Goal: Check status: Check status

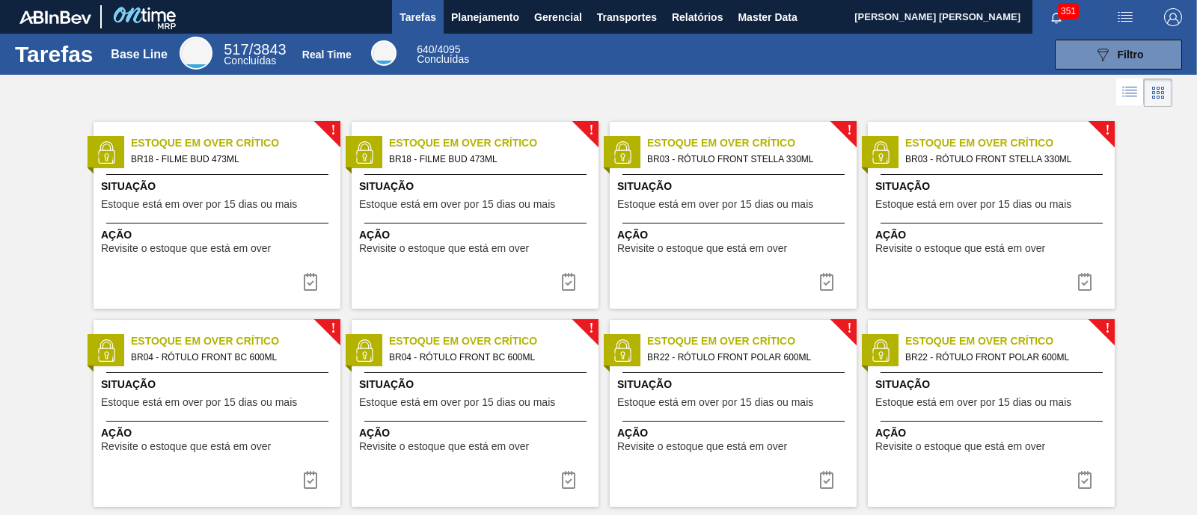
click at [763, 82] on div at bounding box center [598, 93] width 1197 height 36
click at [499, 19] on span "Planejamento" at bounding box center [485, 17] width 68 height 18
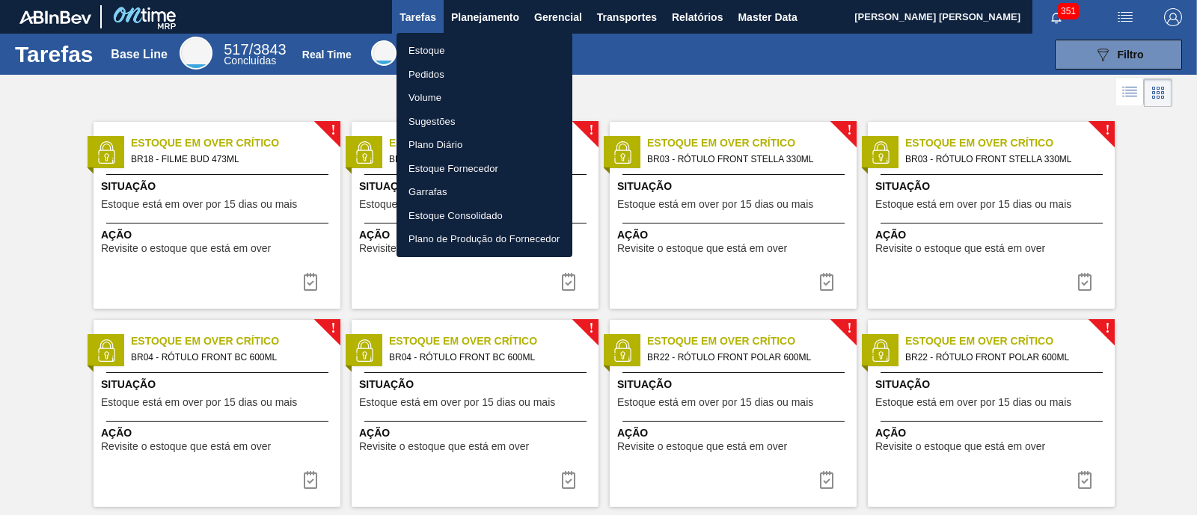
click at [764, 9] on div at bounding box center [598, 257] width 1197 height 515
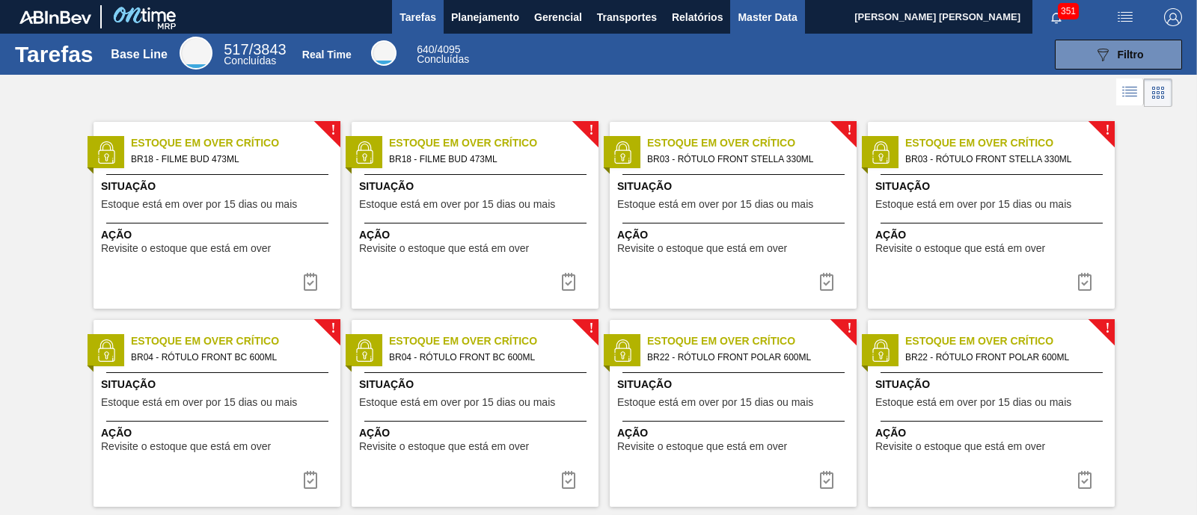
click at [765, 16] on span "Master Data" at bounding box center [767, 17] width 59 height 18
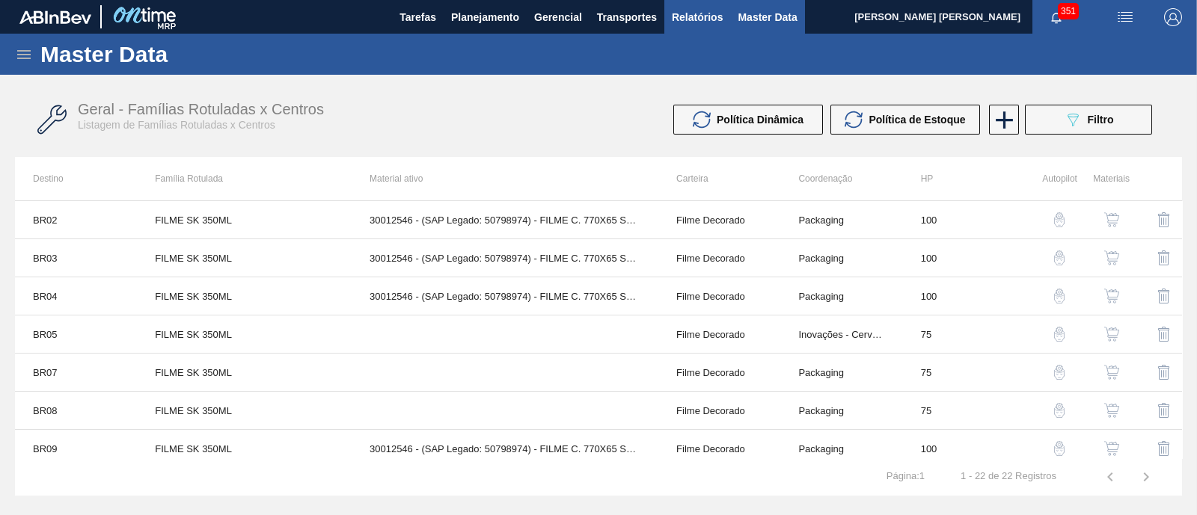
click at [701, 16] on span "Relatórios" at bounding box center [697, 17] width 51 height 18
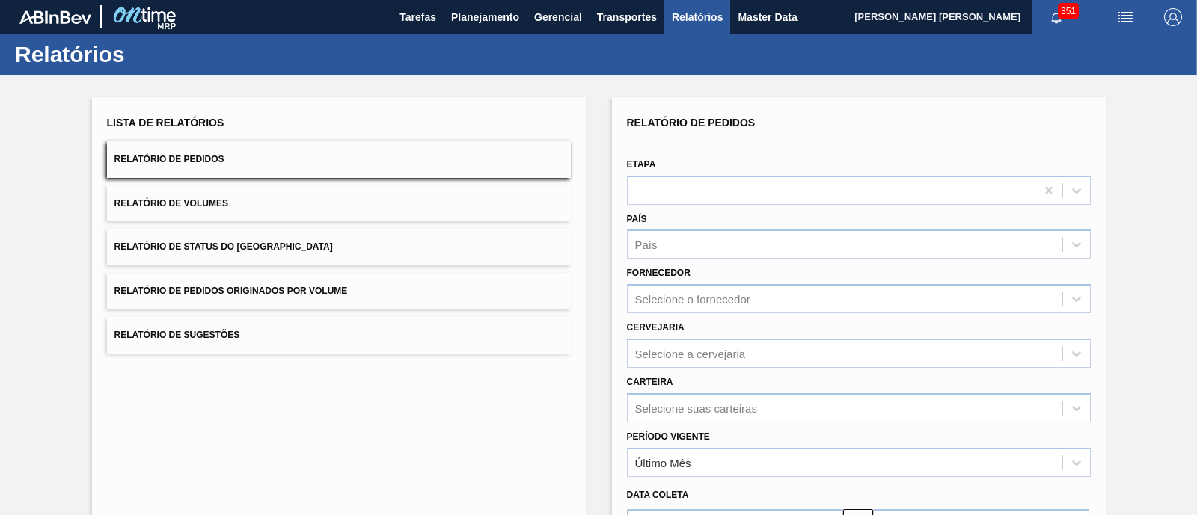
click at [251, 245] on span "Relatório de Status do [GEOGRAPHIC_DATA]" at bounding box center [223, 247] width 218 height 10
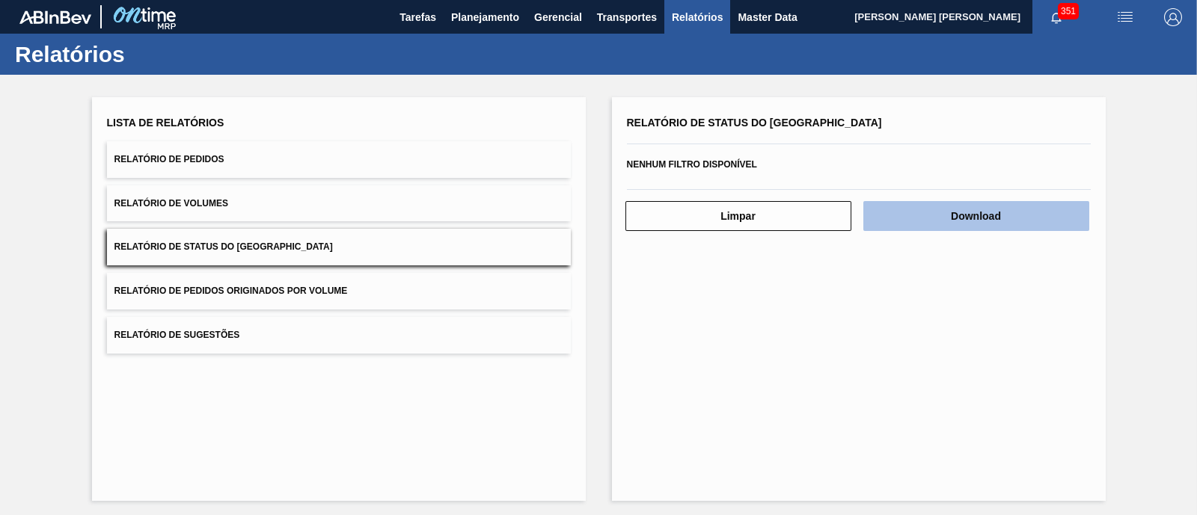
click at [937, 218] on button "Download" at bounding box center [976, 216] width 226 height 30
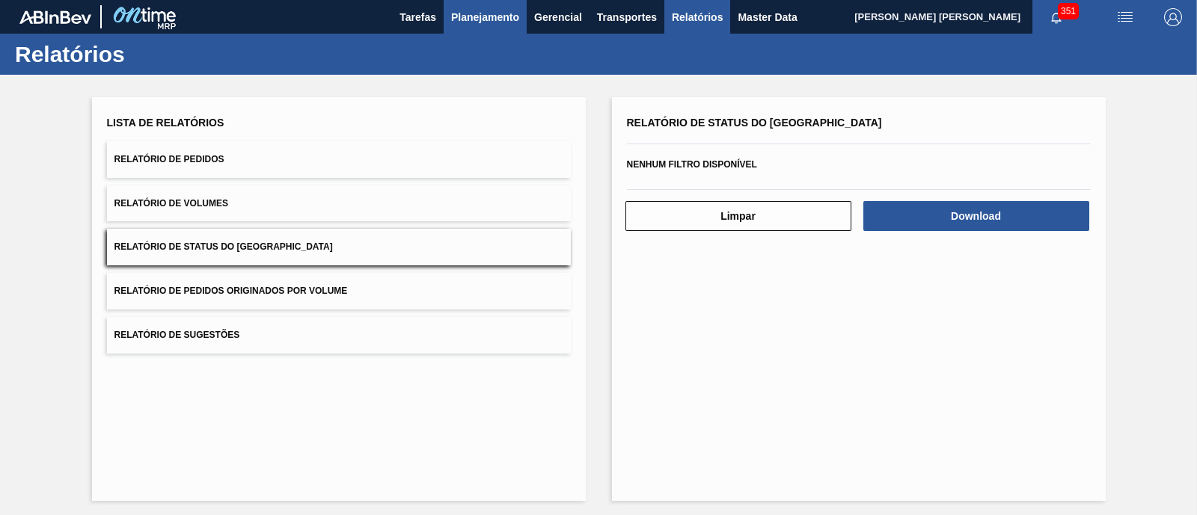
click at [468, 11] on span "Planejamento" at bounding box center [485, 17] width 68 height 18
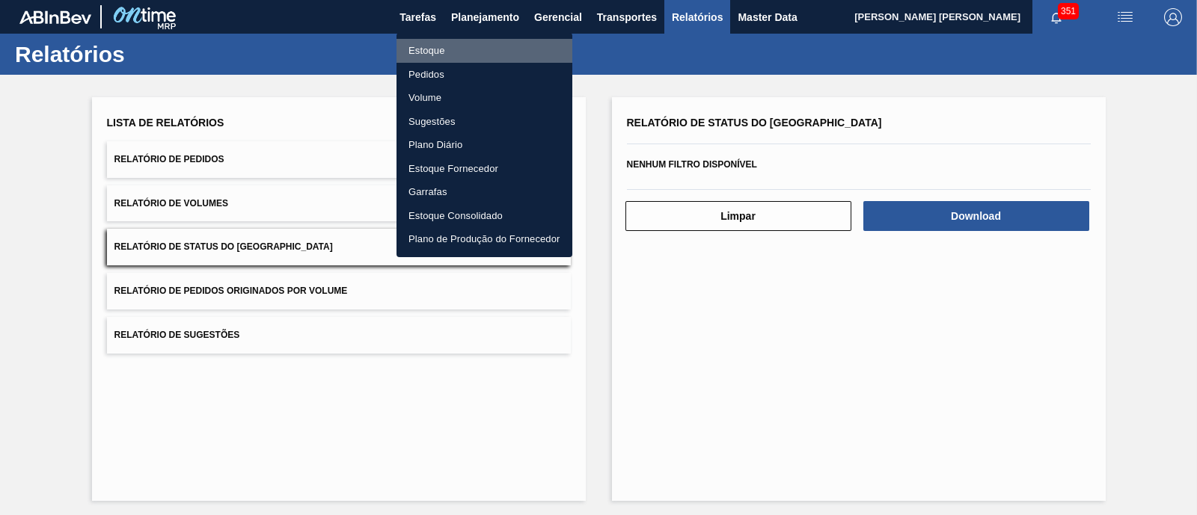
click at [419, 47] on li "Estoque" at bounding box center [484, 51] width 176 height 24
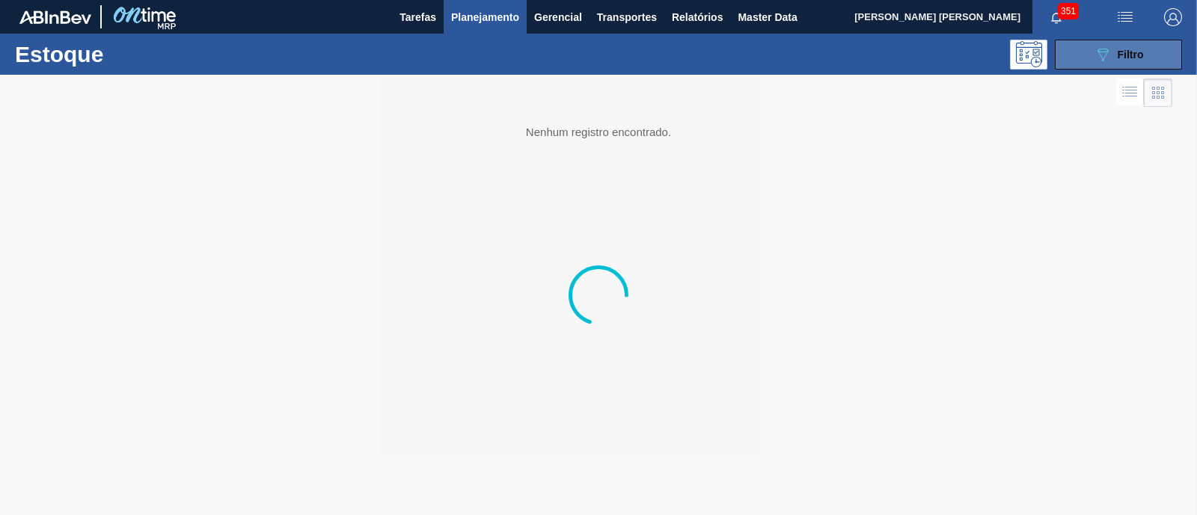
click at [1096, 55] on icon "089F7B8B-B2A5-4AFE-B5C0-19BA573D28AC" at bounding box center [1103, 55] width 18 height 18
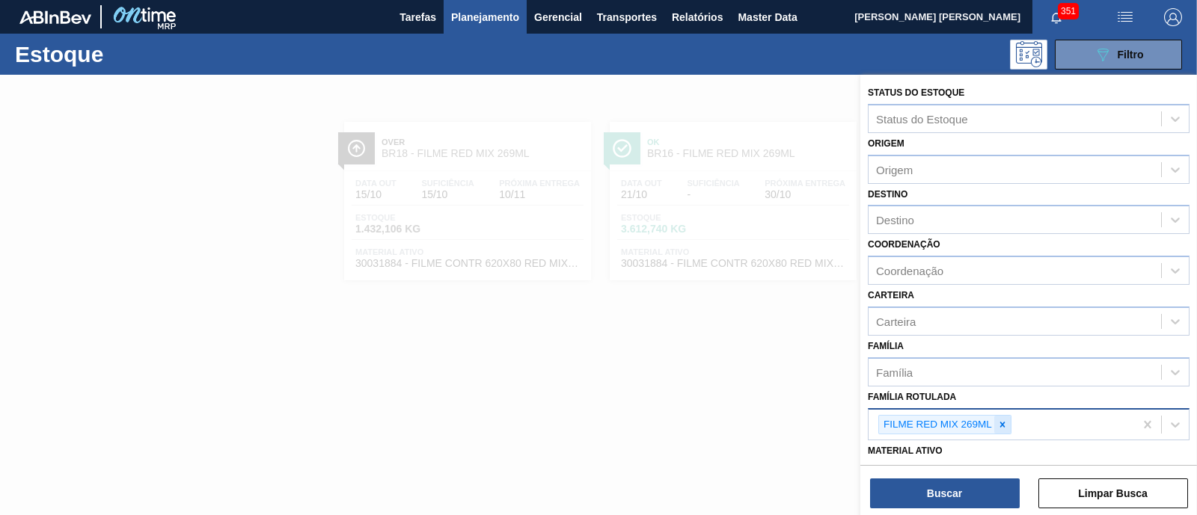
click at [1004, 424] on icon at bounding box center [1002, 424] width 5 height 5
click at [1004, 423] on icon at bounding box center [1002, 425] width 10 height 10
paste Rotulada "FILME BEATS GT 269ML C/8"
type Rotulada "FILME BEATS GT 269ML C/8"
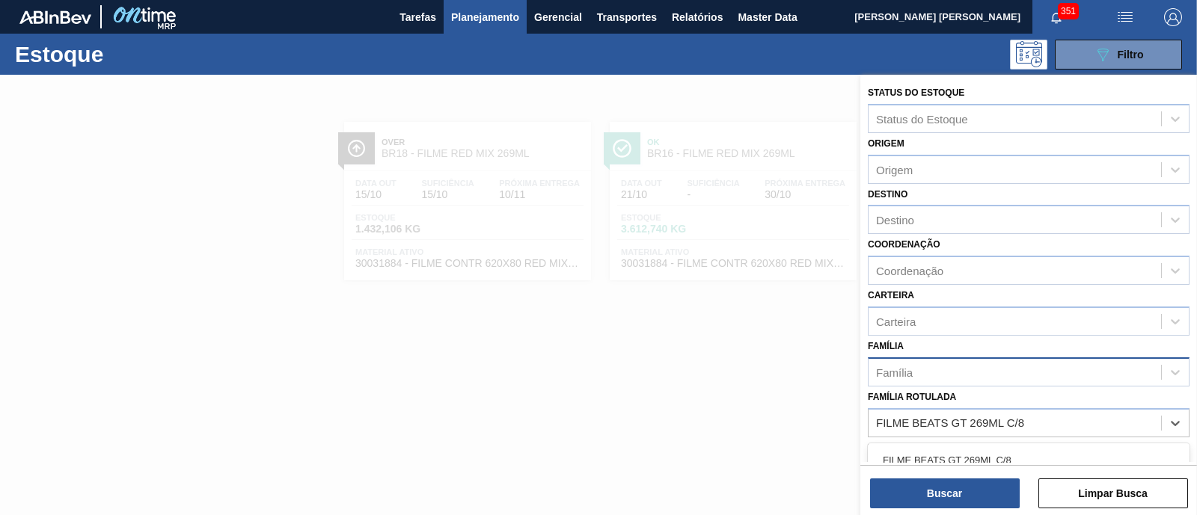
scroll to position [186, 0]
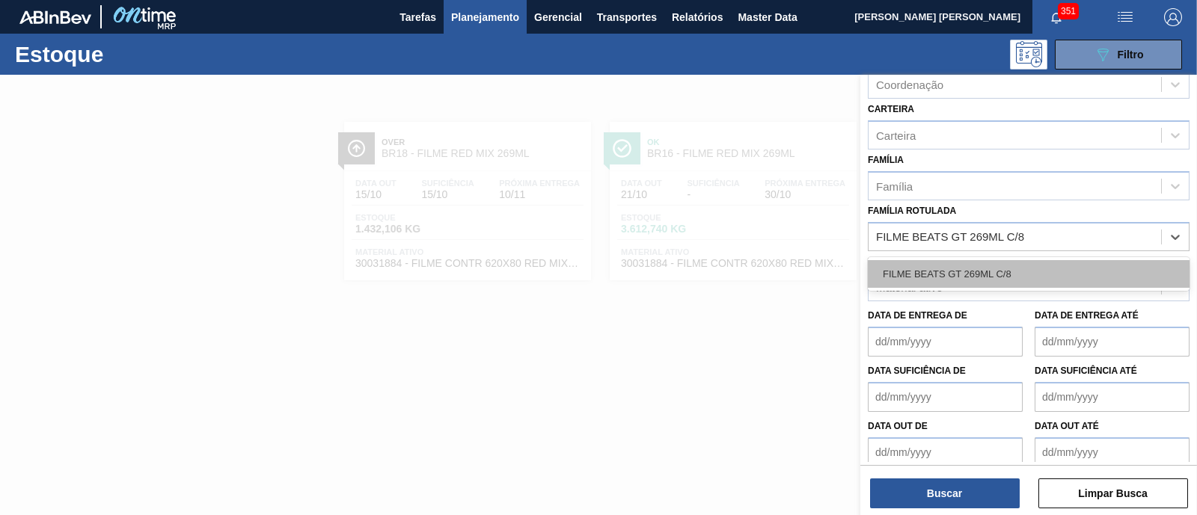
click at [1006, 272] on div "FILME BEATS GT 269ML C/8" at bounding box center [1029, 274] width 322 height 28
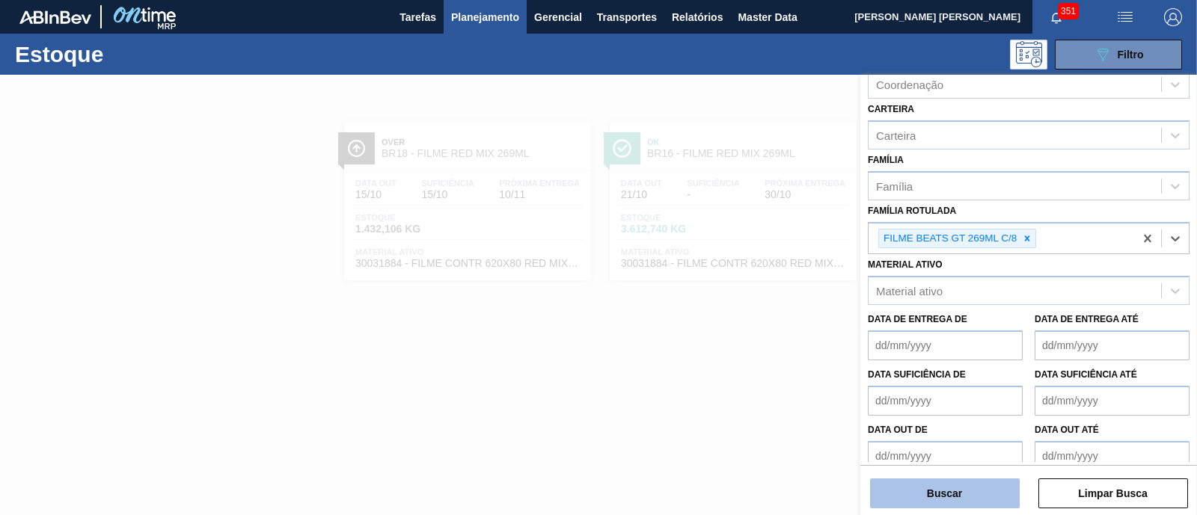
click at [984, 486] on button "Buscar" at bounding box center [945, 494] width 150 height 30
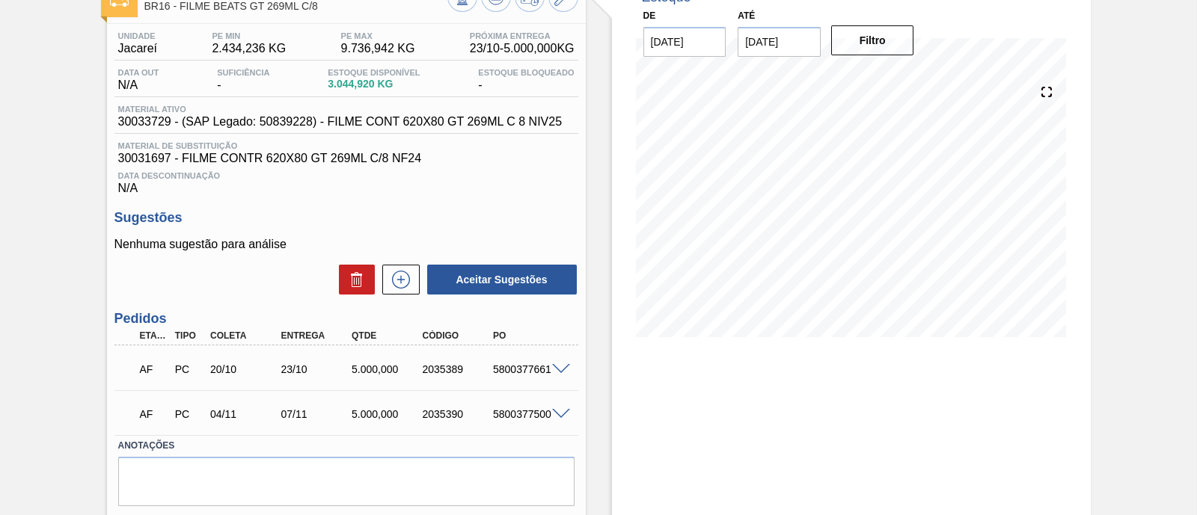
scroll to position [145, 0]
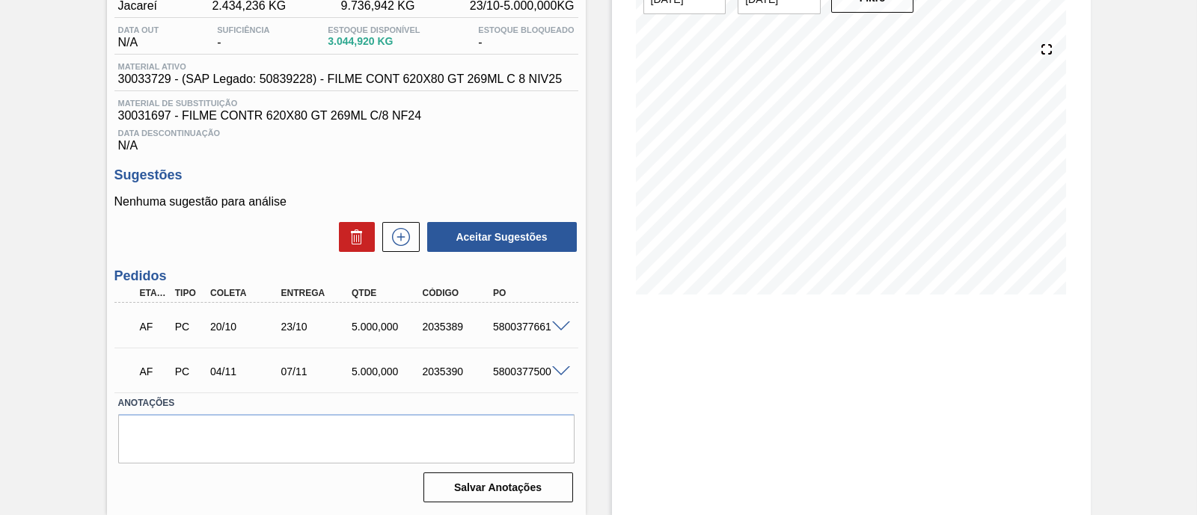
click at [557, 326] on span at bounding box center [561, 327] width 18 height 11
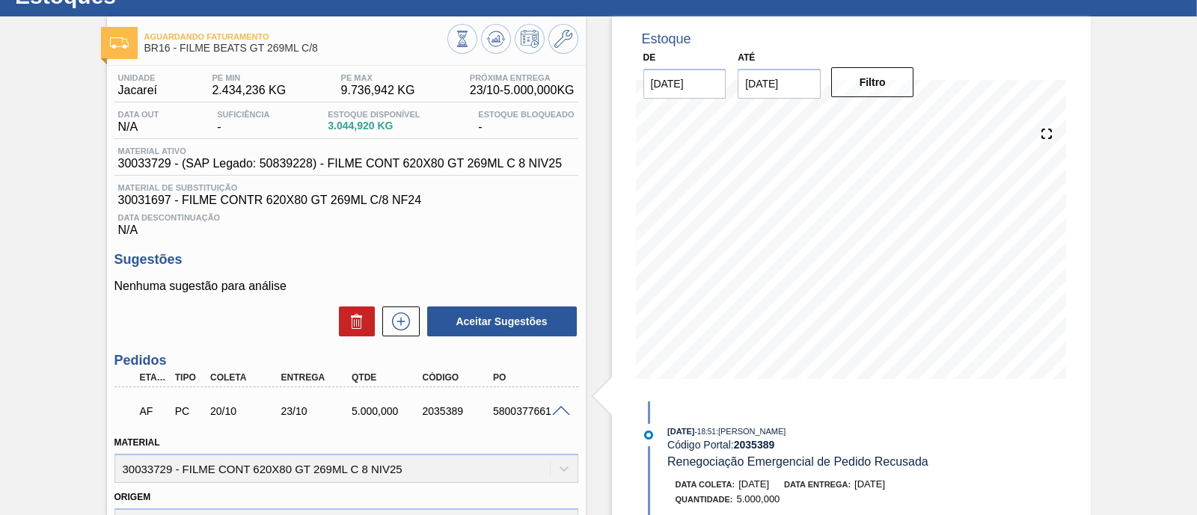
scroll to position [0, 0]
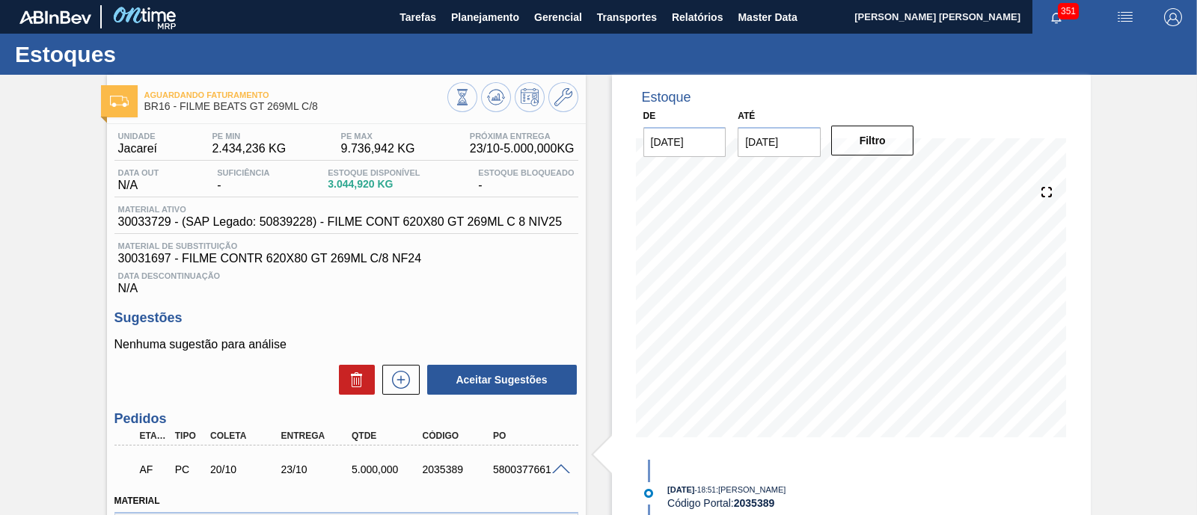
click at [764, 144] on input "24/10/2025" at bounding box center [779, 142] width 83 height 30
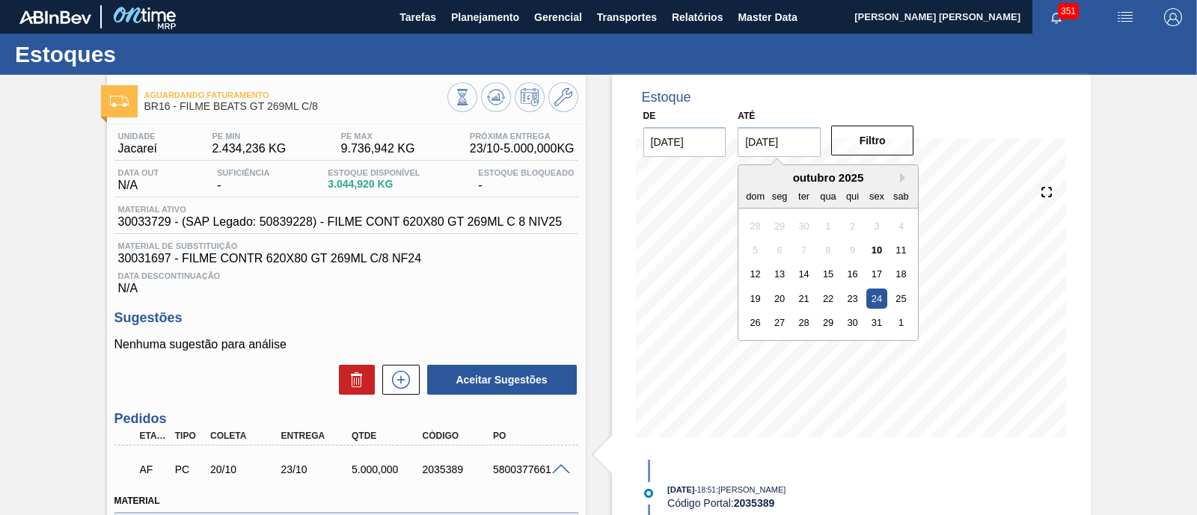
click at [904, 183] on div "outubro 2025" at bounding box center [828, 177] width 180 height 13
click at [901, 180] on button "Next Month" at bounding box center [905, 178] width 10 height 10
click at [894, 340] on div "6" at bounding box center [901, 347] width 20 height 20
type input "06/12/2025"
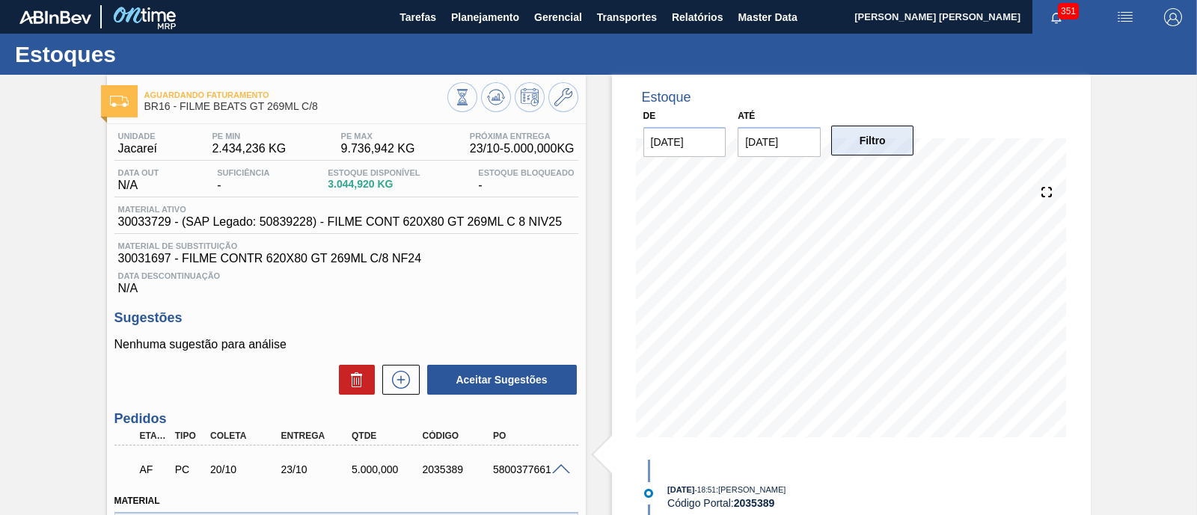
click at [875, 136] on button "Filtro" at bounding box center [872, 141] width 83 height 30
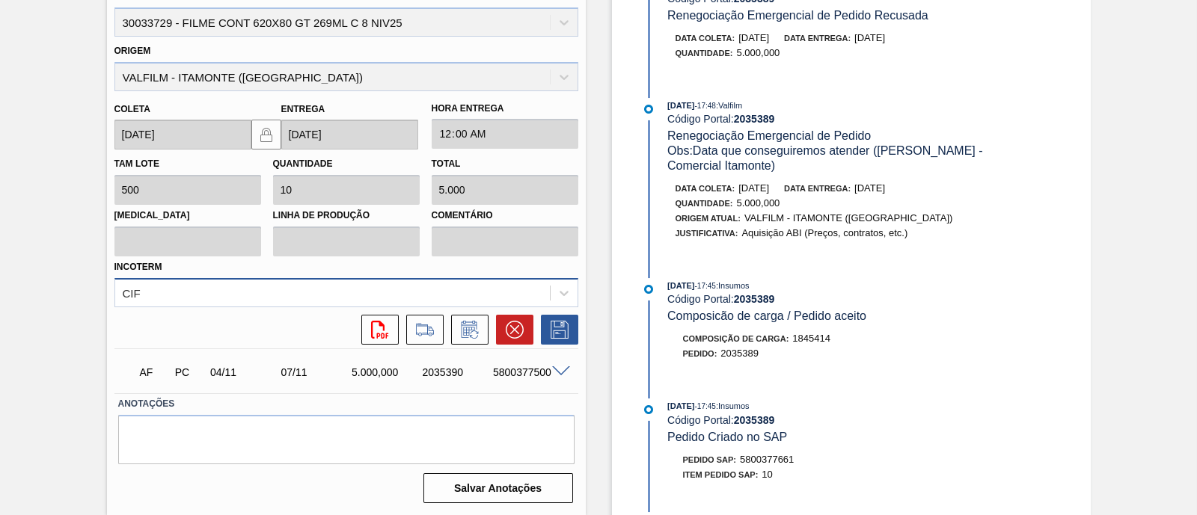
scroll to position [507, 0]
